Goal: Obtain resource: Obtain resource

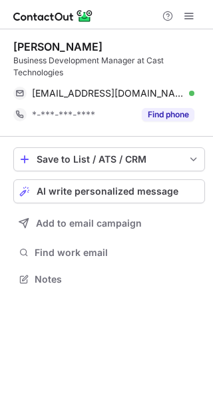
scroll to position [270, 213]
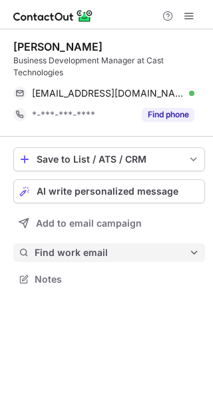
click at [106, 252] on span "Find work email" at bounding box center [112, 252] width 154 height 12
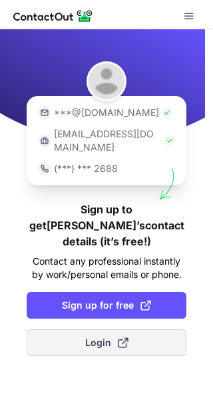
click at [92, 336] on span "Login" at bounding box center [106, 342] width 43 height 13
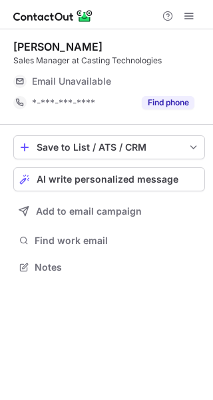
scroll to position [258, 213]
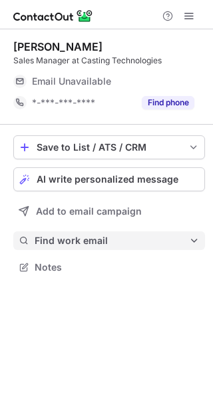
click at [95, 238] on span "Find work email" at bounding box center [112, 240] width 154 height 12
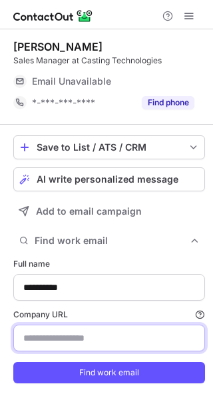
click at [64, 343] on input "Company URL Finding work email will consume 1 credit if a match is found." at bounding box center [109, 337] width 192 height 27
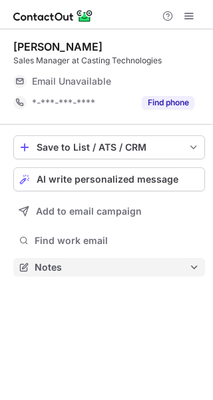
scroll to position [258, 213]
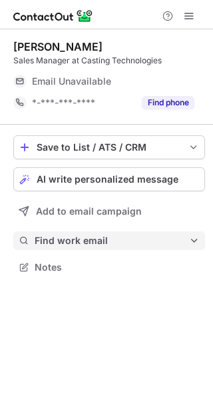
click at [83, 246] on span "Find work email" at bounding box center [112, 240] width 154 height 12
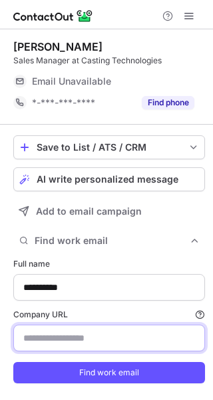
click at [81, 336] on input "Company URL Finding work email will consume 1 credit if a match is found." at bounding box center [109, 337] width 192 height 27
paste input "**********"
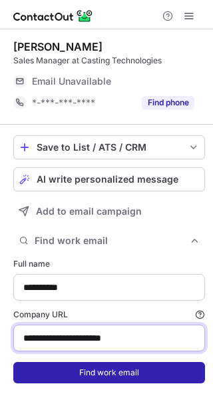
type input "**********"
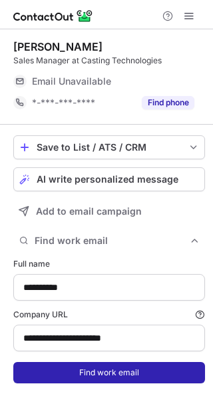
click at [90, 369] on button "Find work email" at bounding box center [109, 372] width 192 height 21
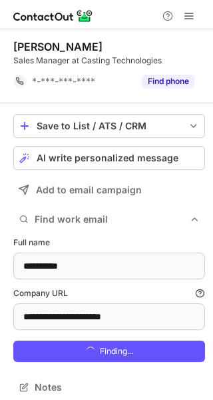
scroll to position [378, 204]
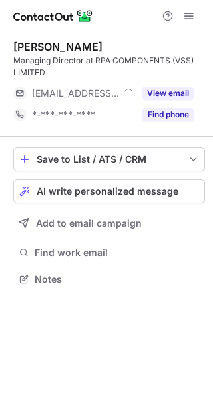
scroll to position [270, 213]
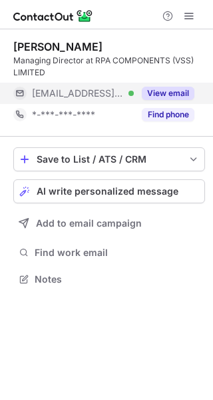
click at [178, 95] on button "View email" at bounding box center [168, 93] width 53 height 13
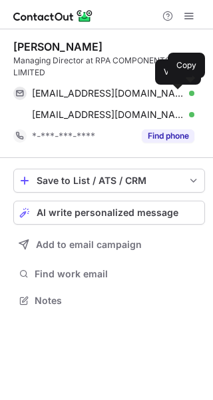
scroll to position [291, 213]
